Goal: Check status

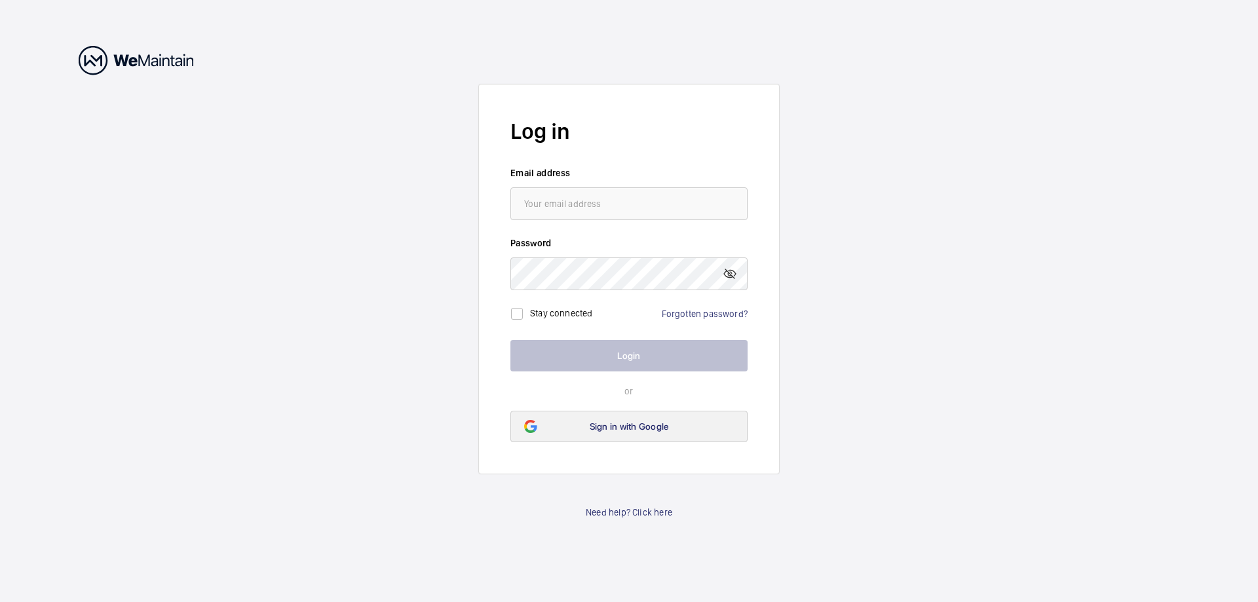
click at [636, 416] on link "Sign in with Google" at bounding box center [629, 426] width 237 height 31
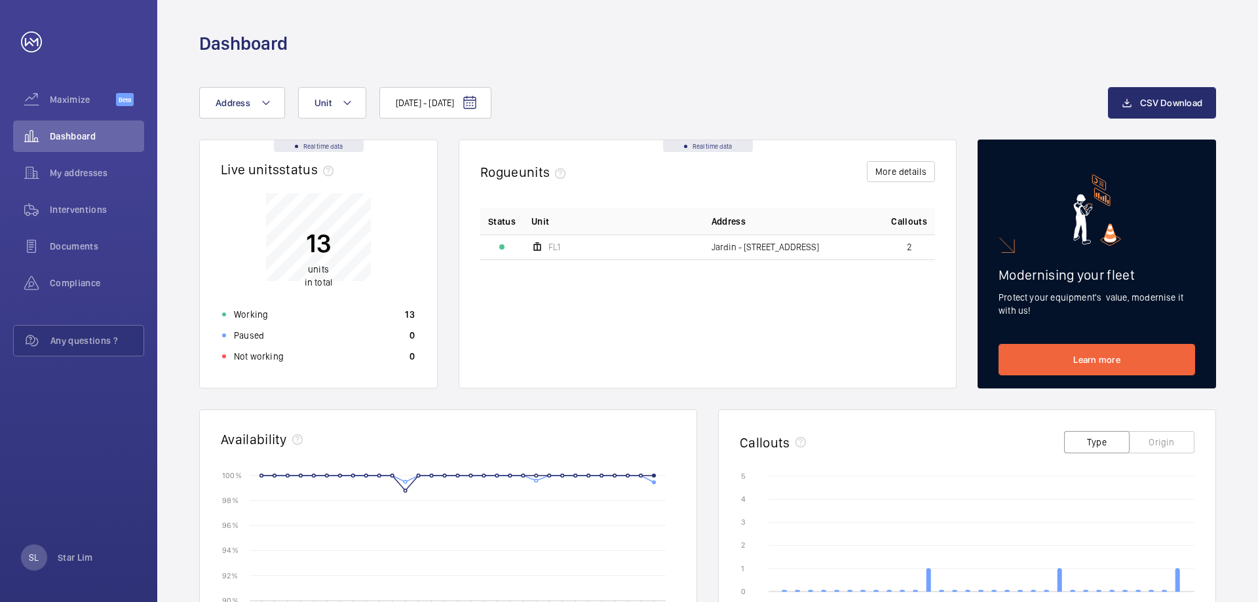
scroll to position [197, 0]
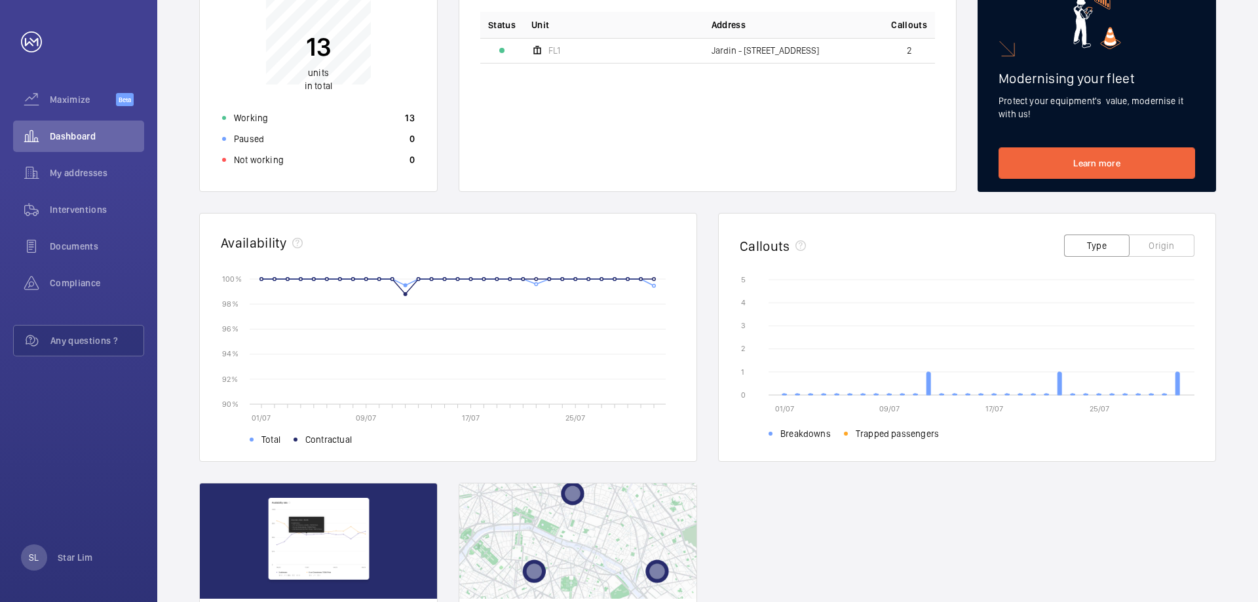
click at [408, 293] on rect at bounding box center [468, 341] width 416 height 125
click at [398, 296] on rect at bounding box center [468, 341] width 416 height 125
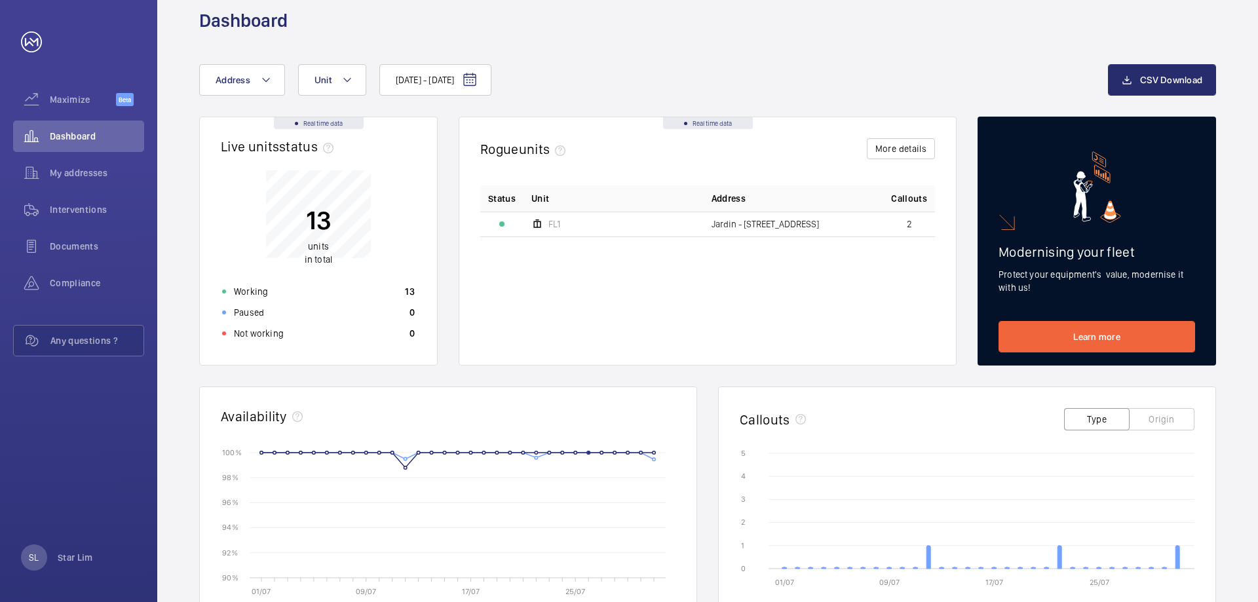
scroll to position [0, 0]
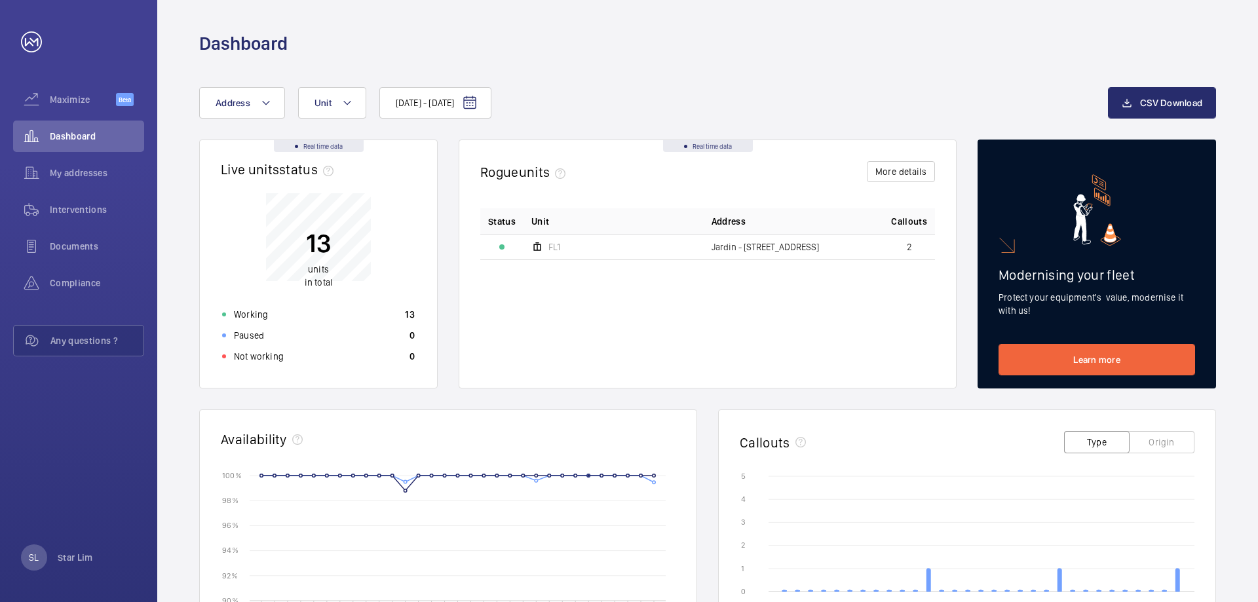
click at [568, 248] on td "FL1" at bounding box center [614, 247] width 180 height 25
click at [743, 244] on span "Jardin - [STREET_ADDRESS]" at bounding box center [765, 246] width 107 height 9
